Goal: Transaction & Acquisition: Download file/media

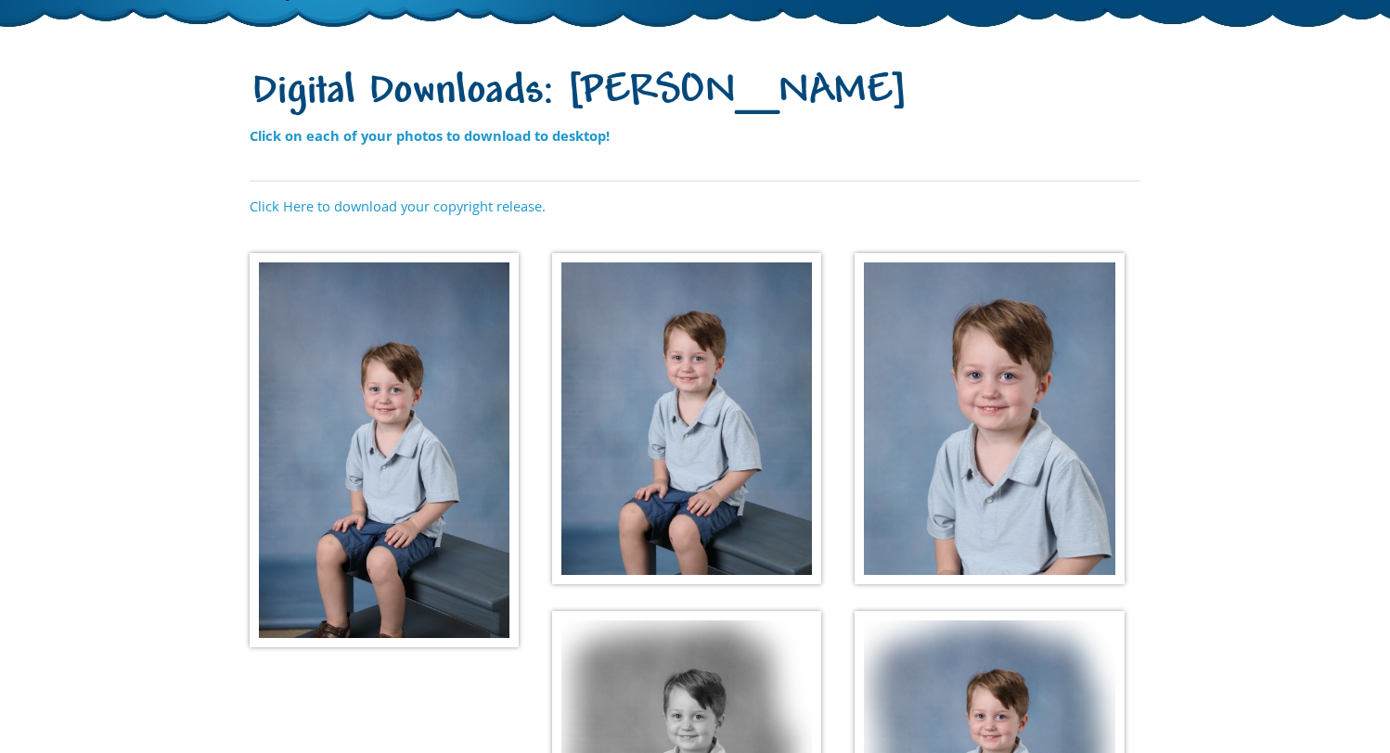
scroll to position [145, 0]
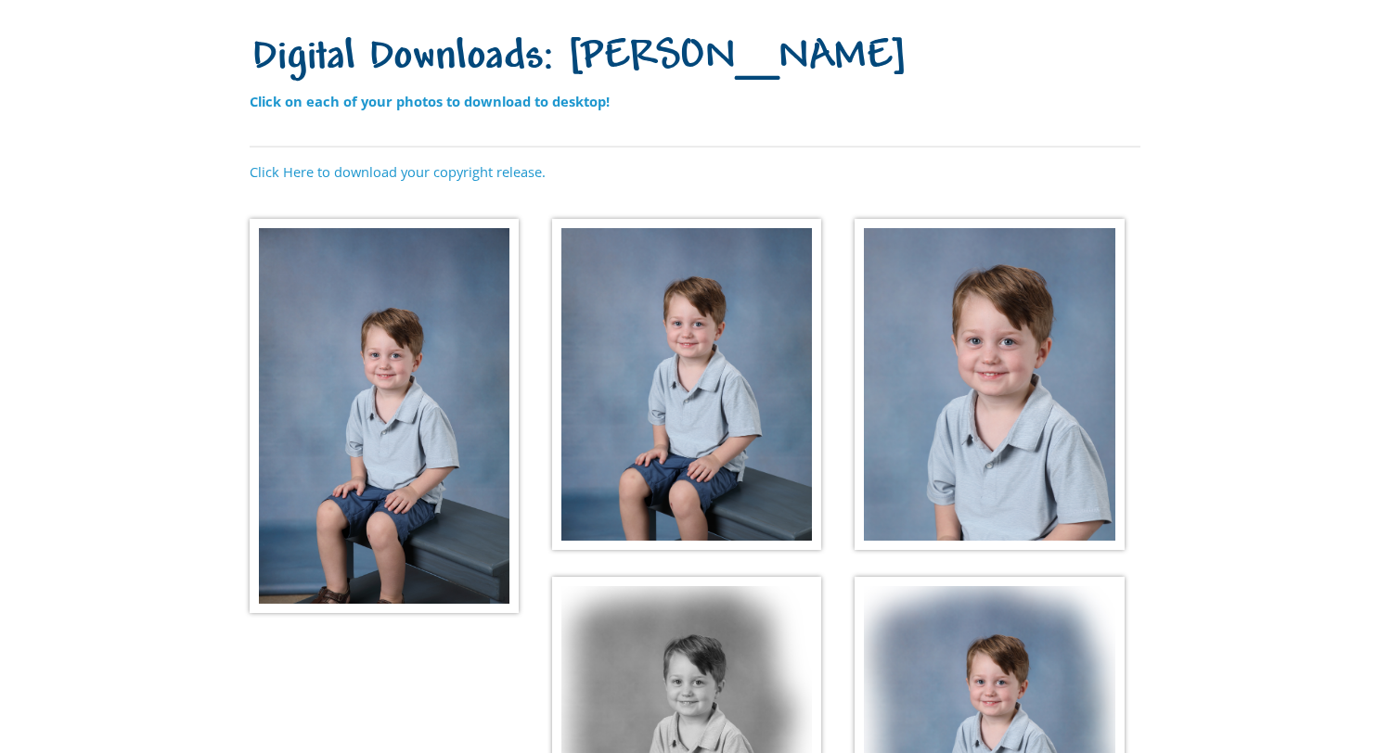
click at [387, 397] on img at bounding box center [384, 416] width 269 height 394
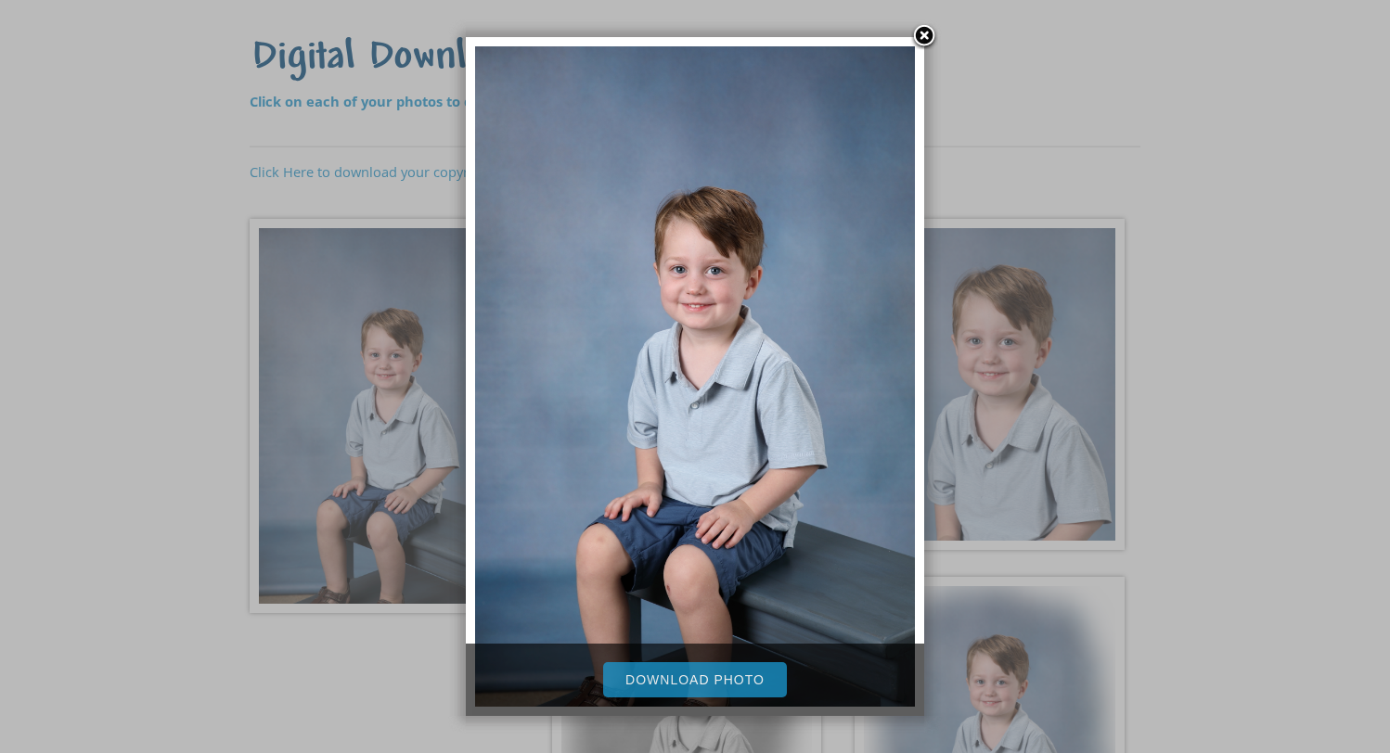
click at [746, 688] on link "Download Photo" at bounding box center [695, 679] width 184 height 35
click at [927, 32] on link at bounding box center [924, 37] width 28 height 28
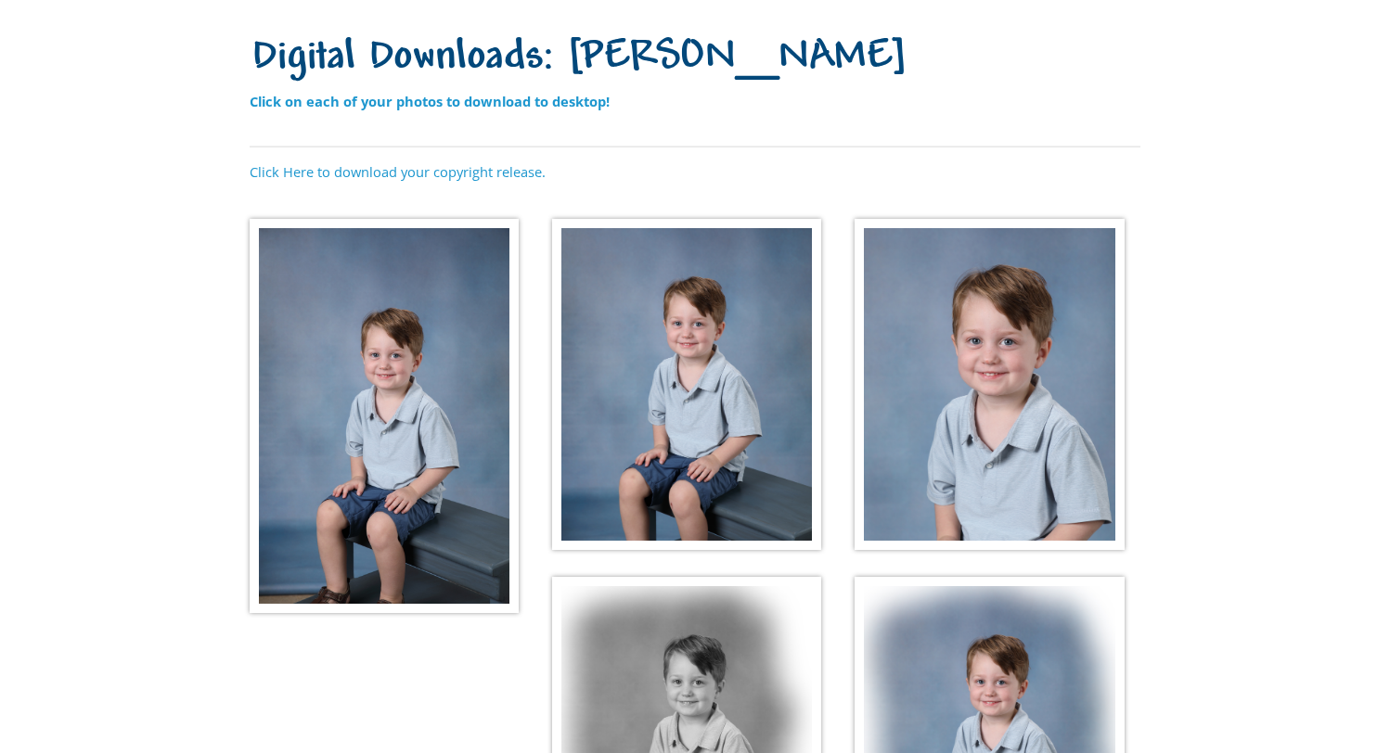
click at [698, 413] on img at bounding box center [686, 385] width 269 height 332
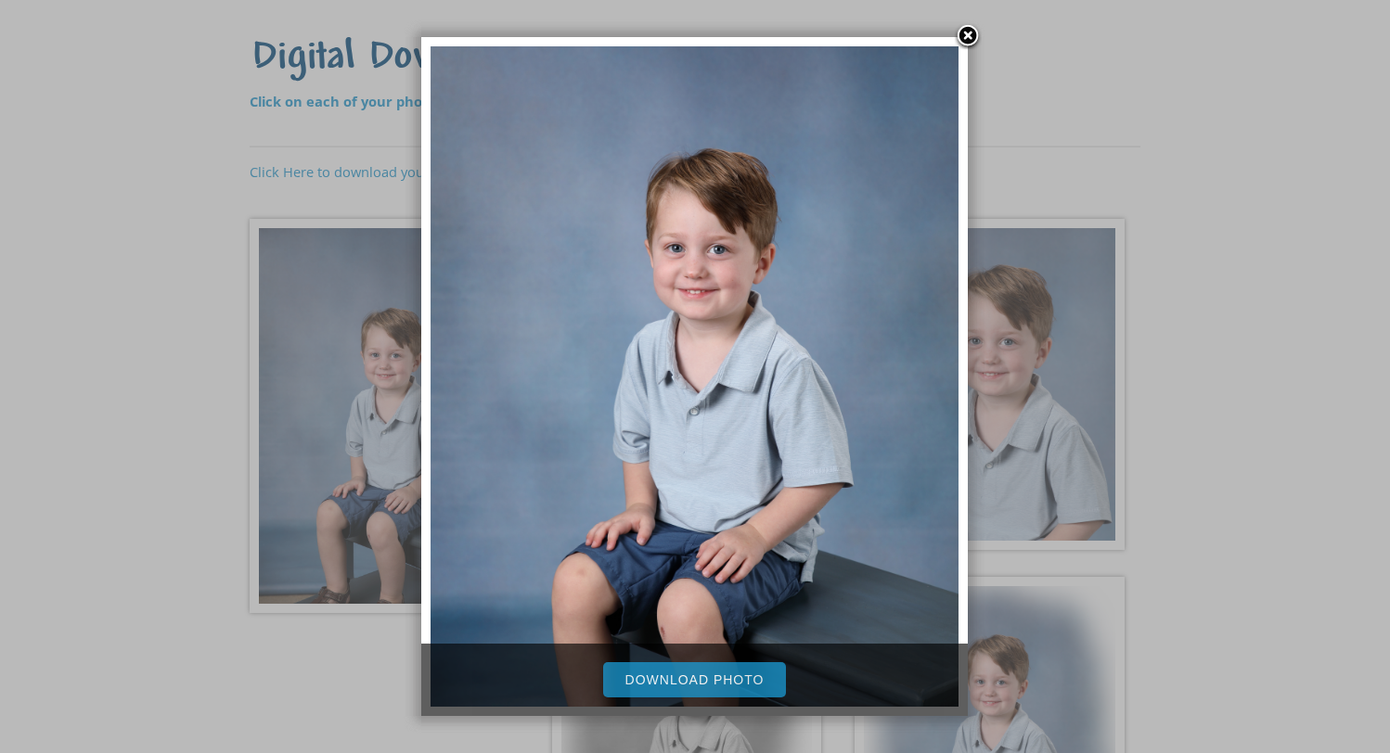
click at [705, 689] on link "Download Photo" at bounding box center [695, 679] width 184 height 35
click at [966, 38] on link at bounding box center [968, 37] width 28 height 28
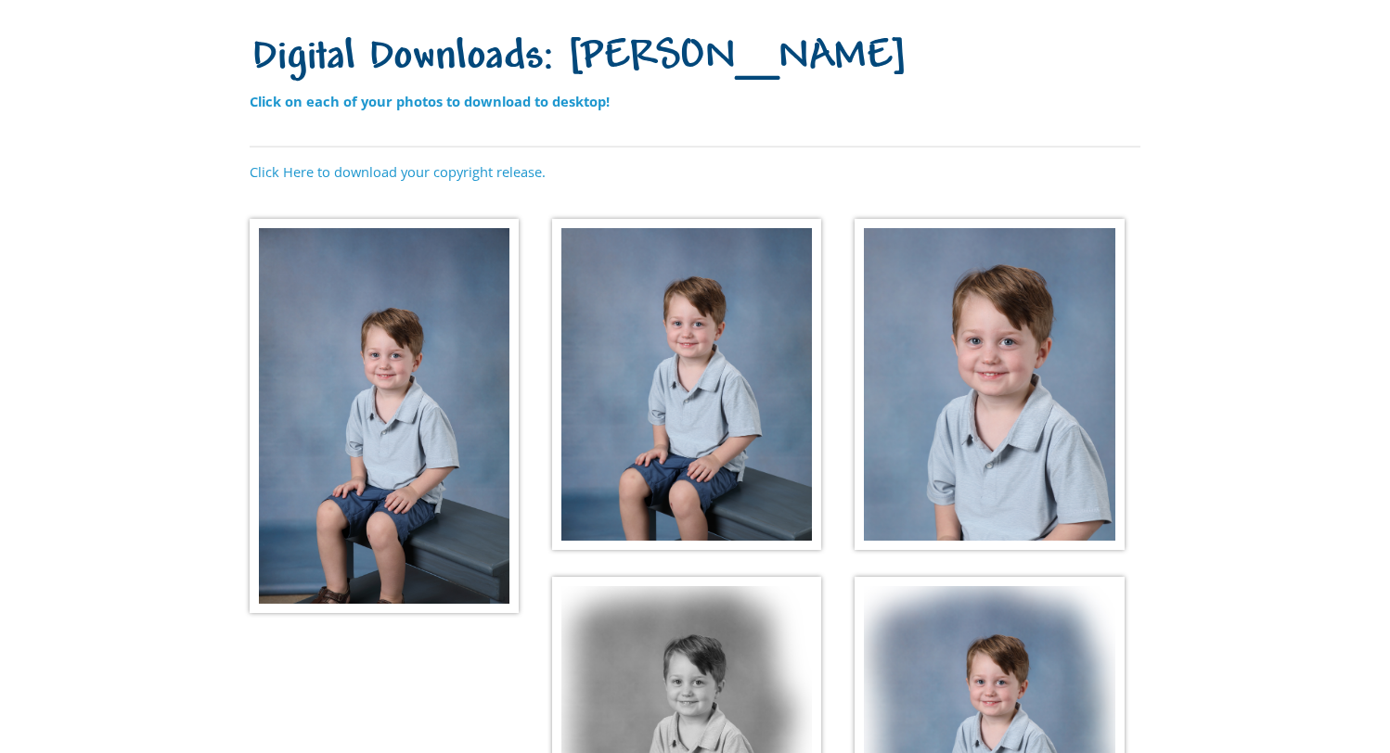
click at [989, 351] on img at bounding box center [988, 385] width 269 height 332
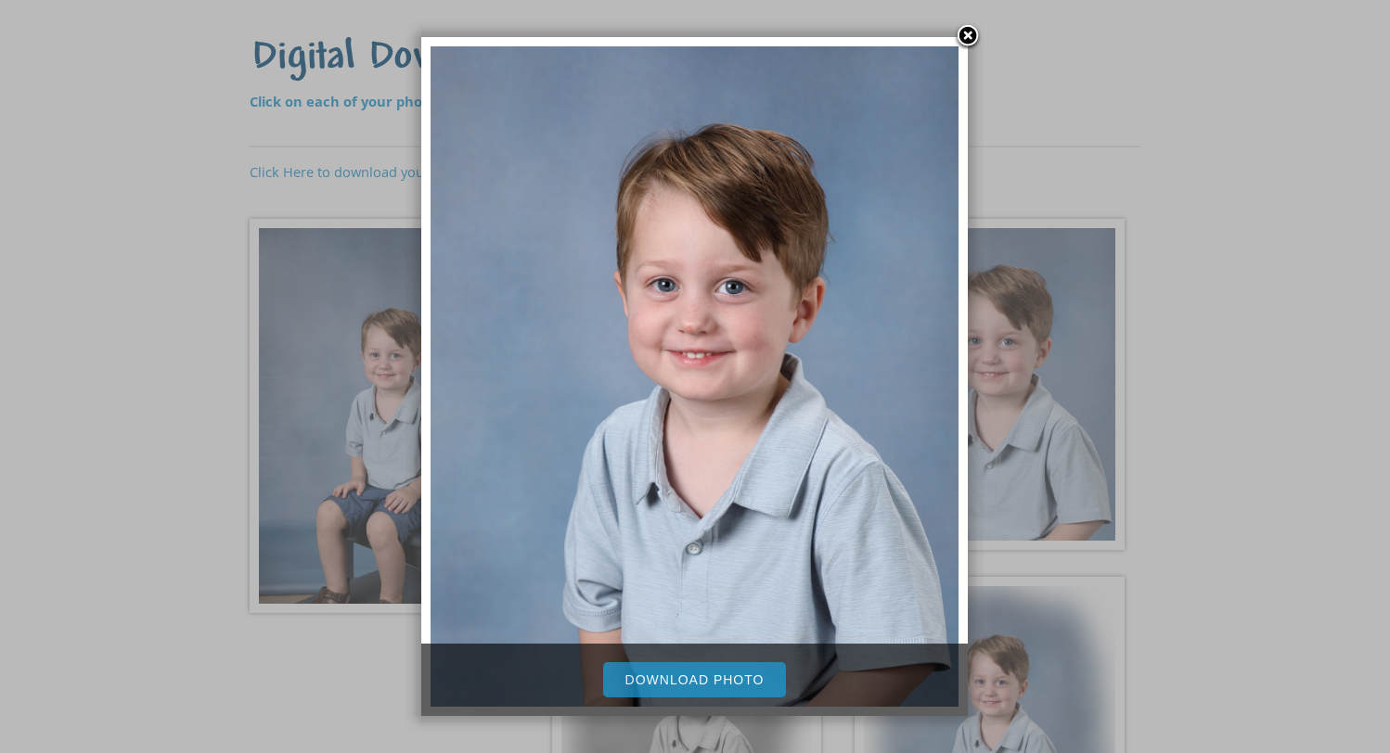
click at [740, 685] on link "Download Photo" at bounding box center [695, 679] width 184 height 35
click at [967, 39] on link at bounding box center [968, 37] width 28 height 28
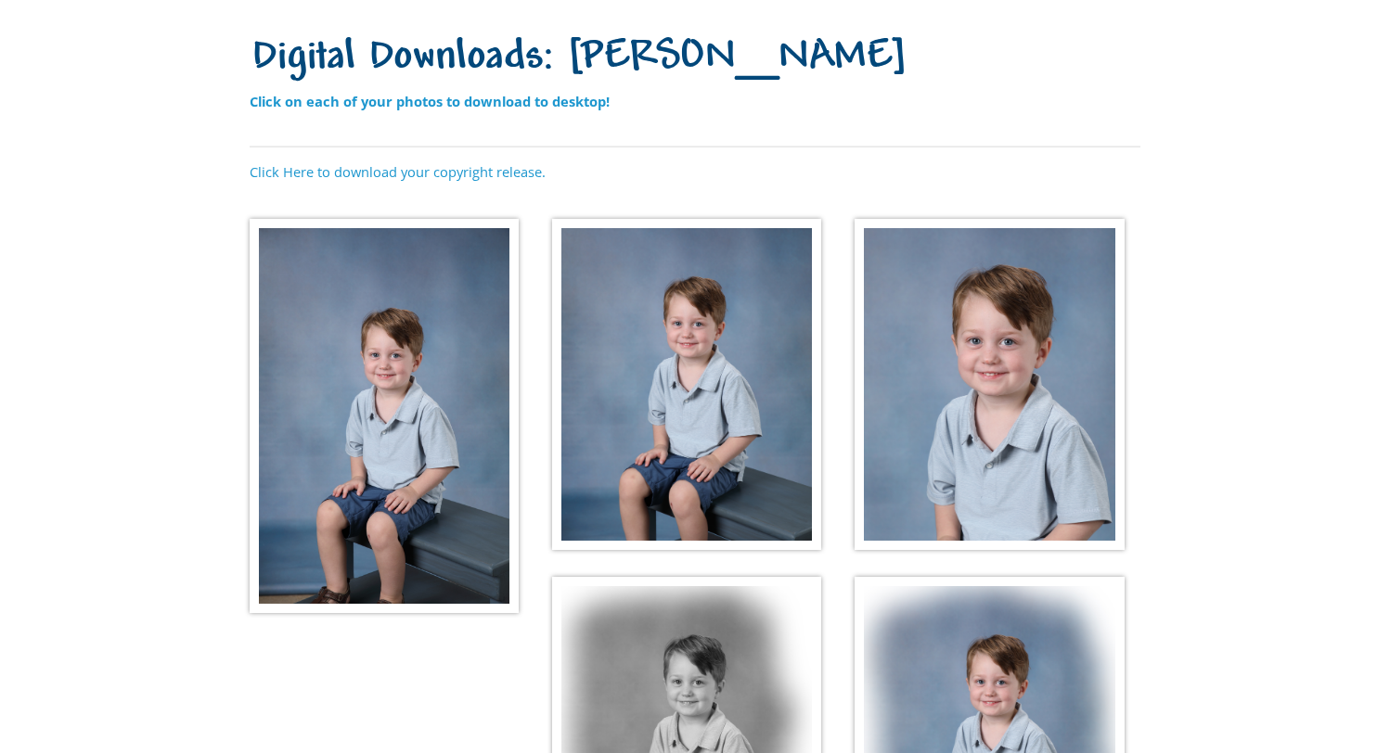
click at [763, 660] on img at bounding box center [686, 743] width 269 height 332
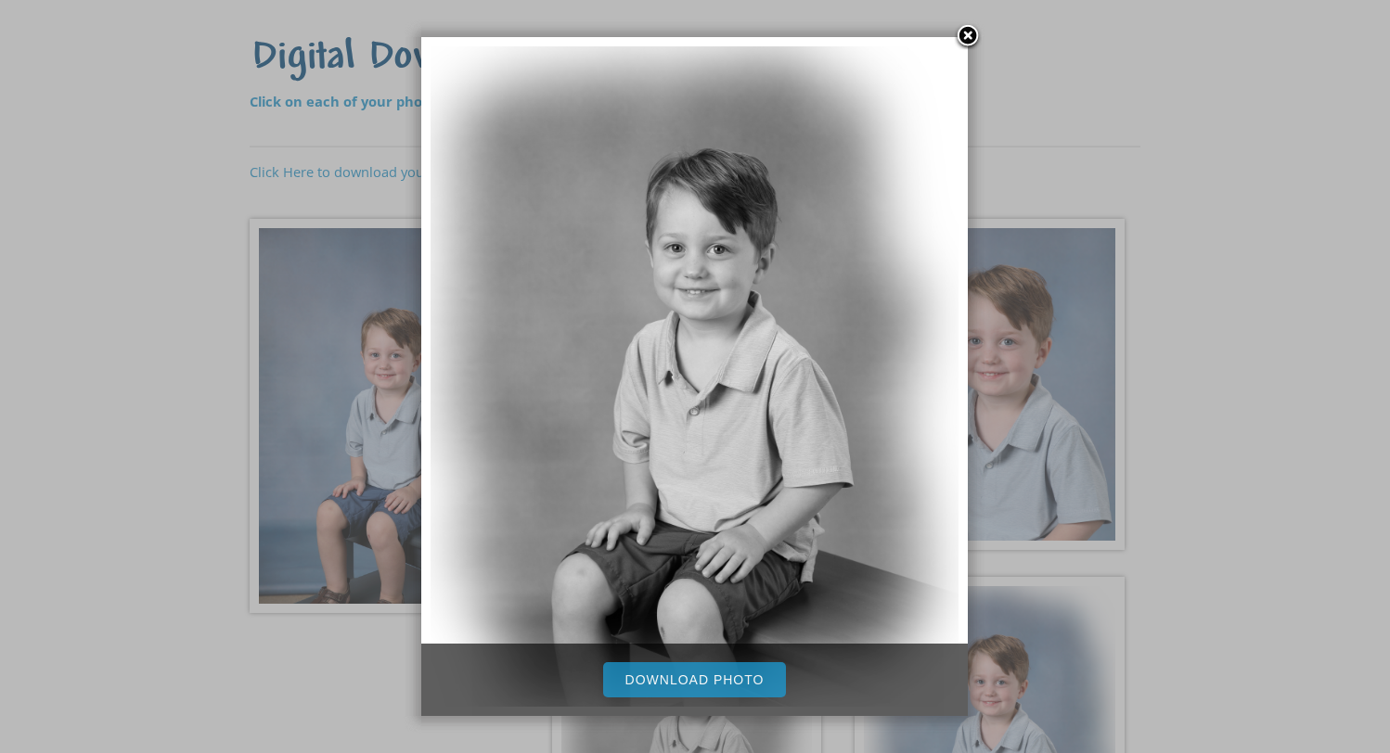
click at [707, 682] on link "Download Photo" at bounding box center [695, 679] width 184 height 35
click at [968, 29] on link at bounding box center [968, 37] width 28 height 28
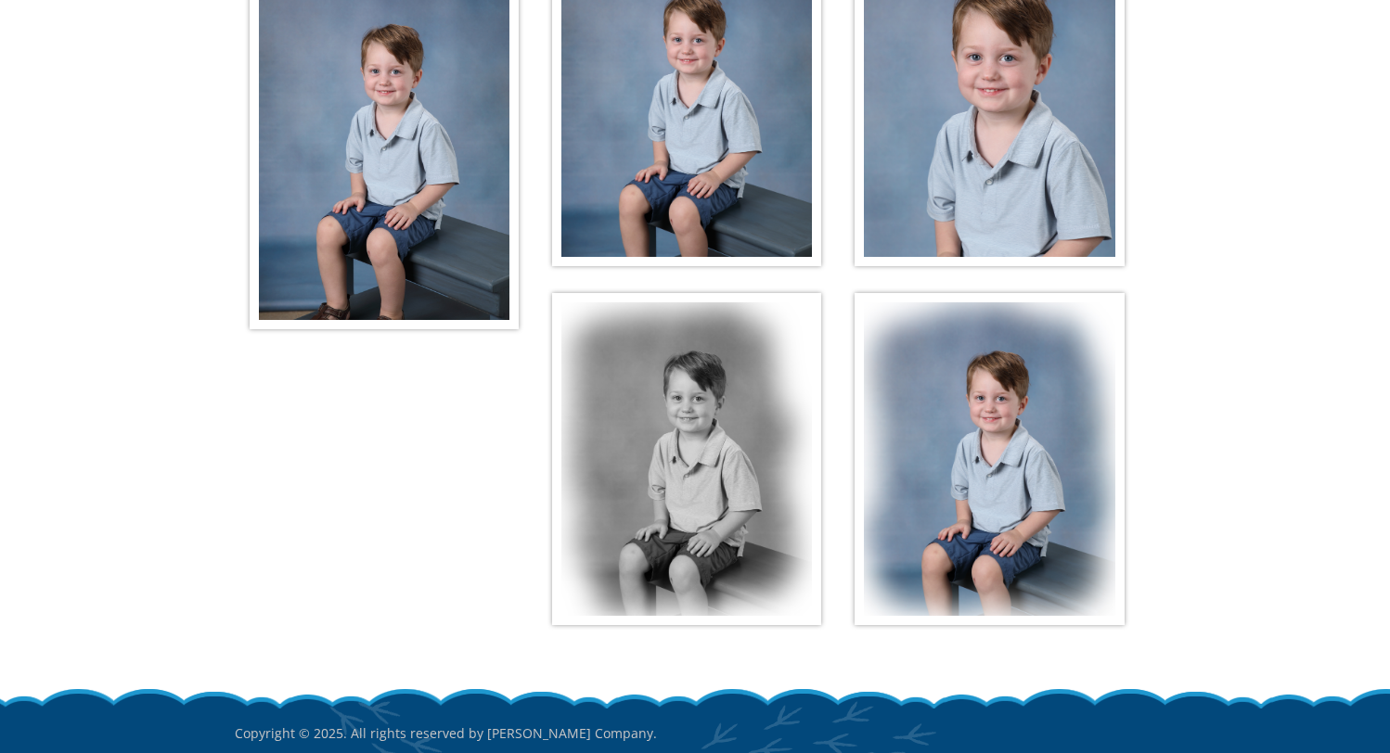
scroll to position [543, 0]
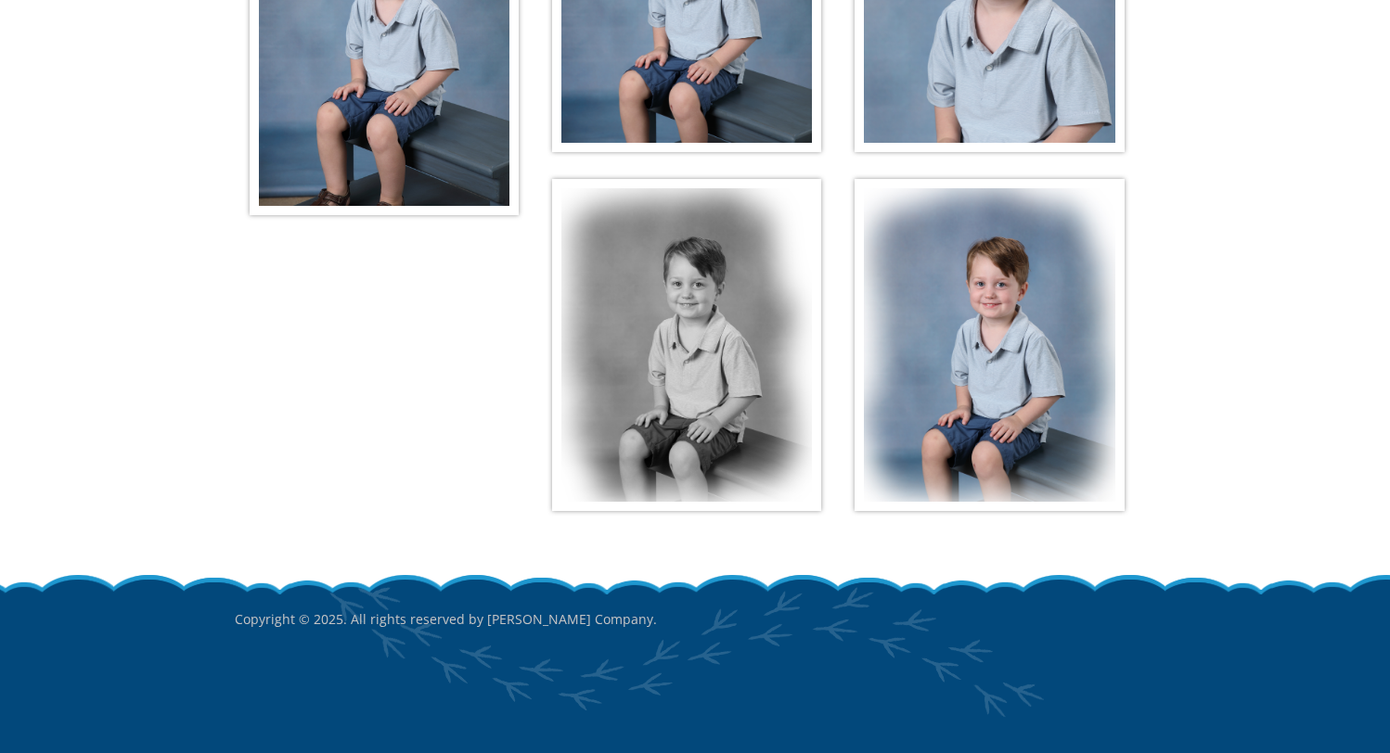
click at [1020, 357] on img at bounding box center [988, 345] width 269 height 332
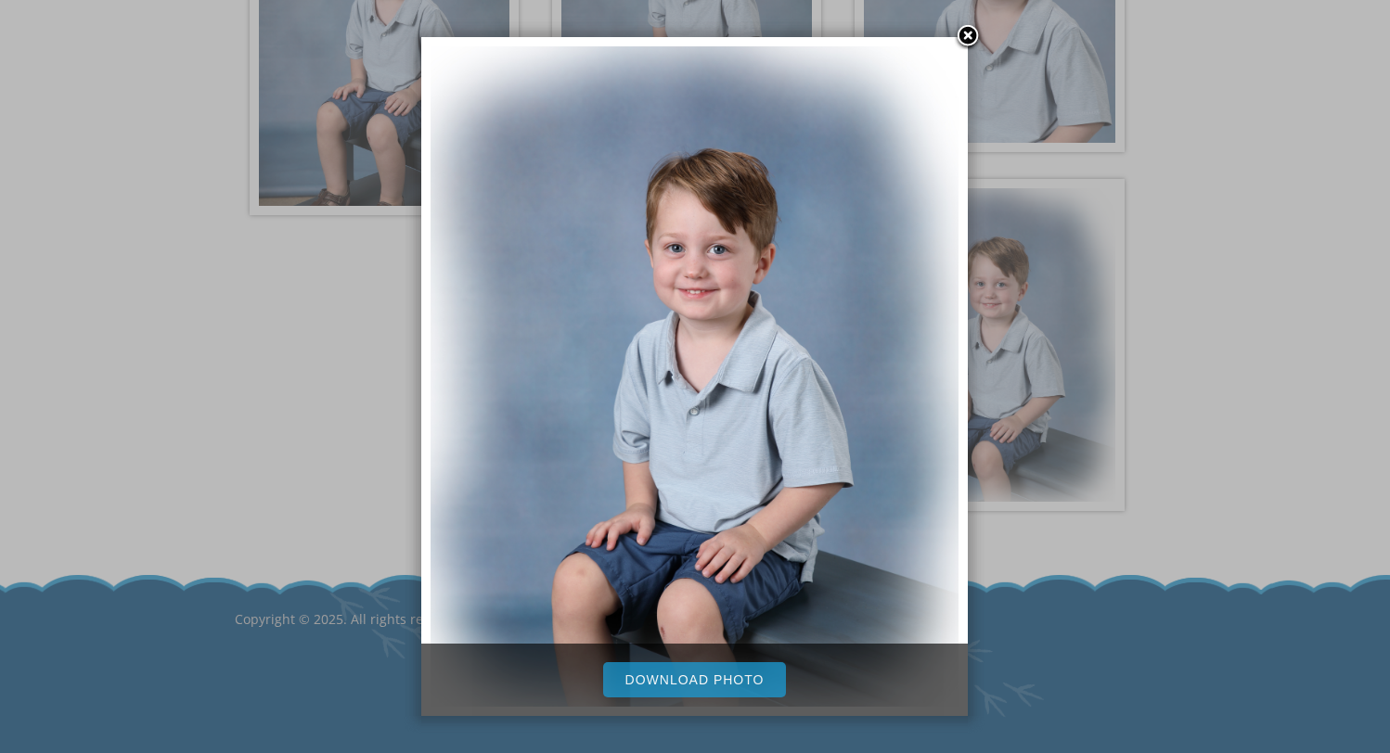
click at [710, 673] on link "Download Photo" at bounding box center [695, 679] width 184 height 35
click at [968, 37] on link at bounding box center [968, 37] width 28 height 28
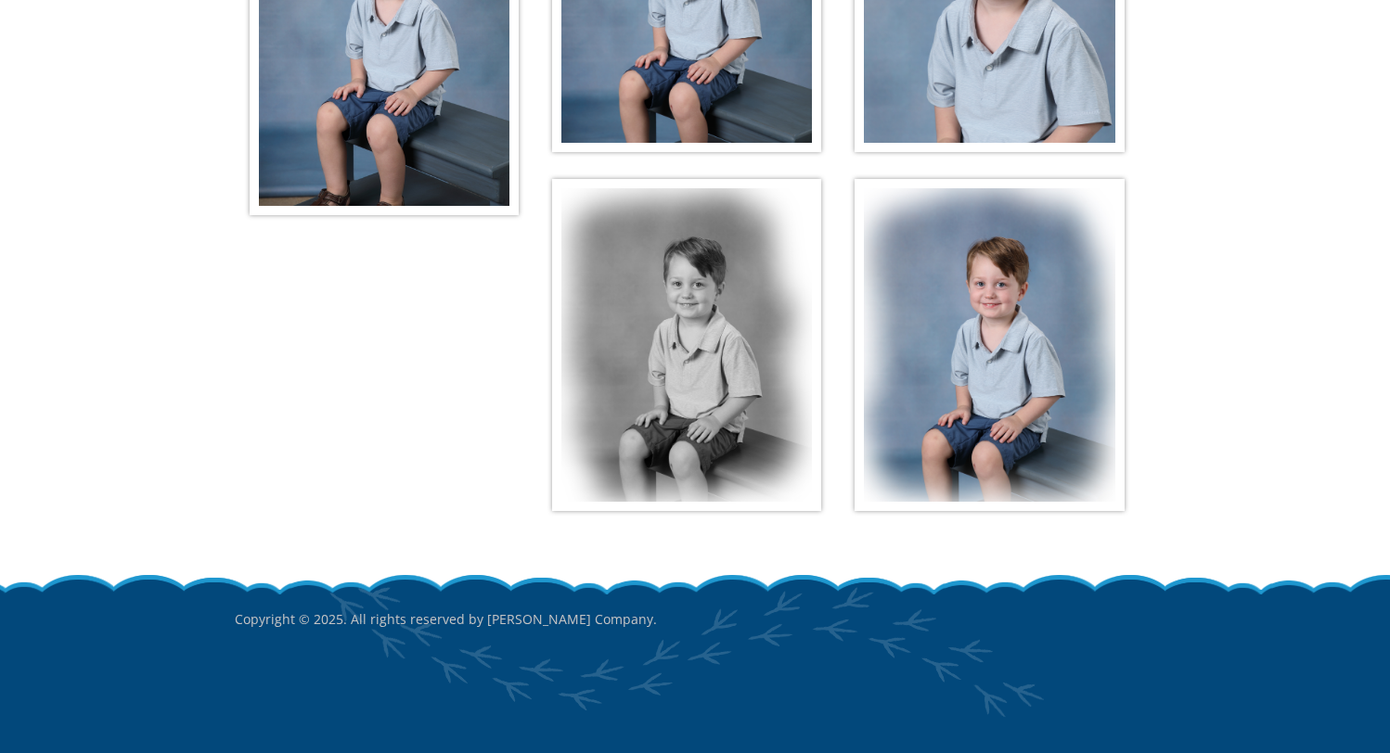
scroll to position [0, 0]
